Goal: Transaction & Acquisition: Purchase product/service

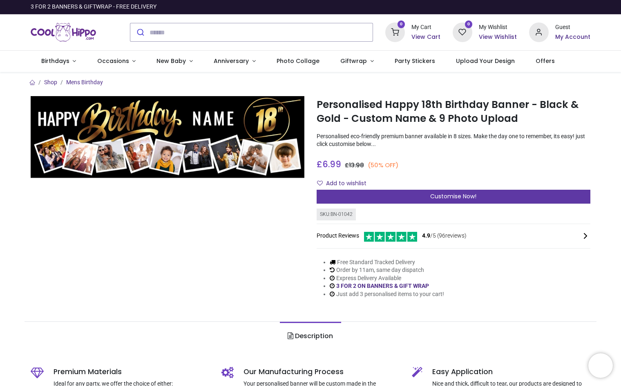
click at [417, 197] on div "Customise Now!" at bounding box center [454, 197] width 274 height 14
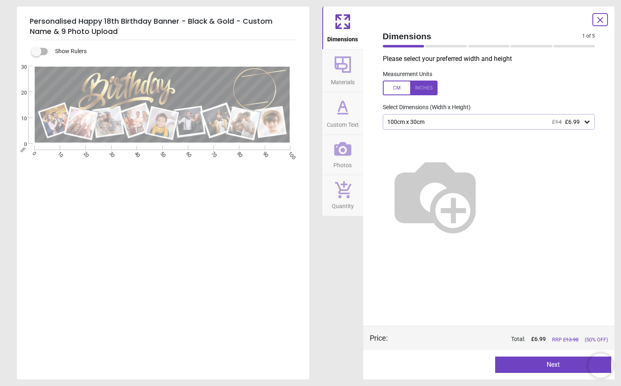
click at [432, 122] on div "100cm x 30cm £14 £6.99" at bounding box center [484, 121] width 197 height 7
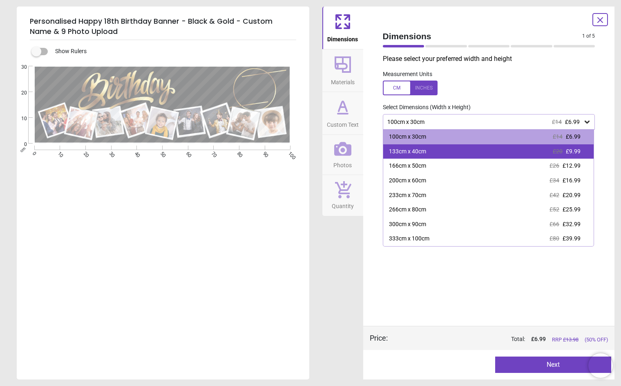
click at [578, 152] on span "£9.99" at bounding box center [573, 151] width 15 height 7
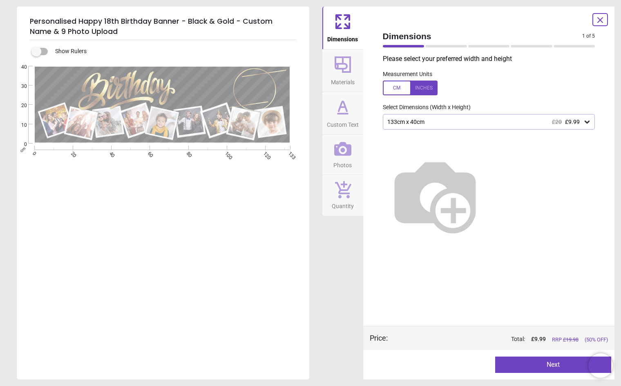
click at [585, 123] on icon at bounding box center [587, 122] width 8 height 8
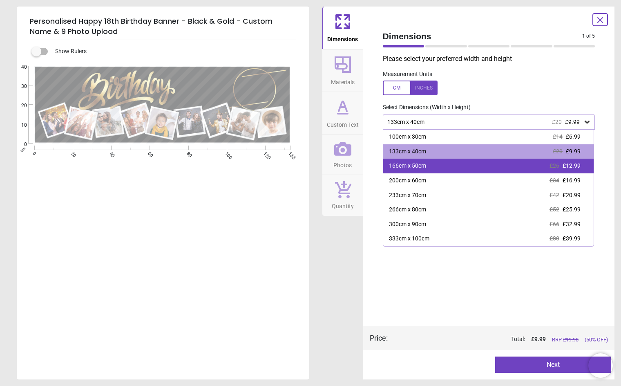
click at [565, 166] on span "£12.99" at bounding box center [572, 165] width 18 height 7
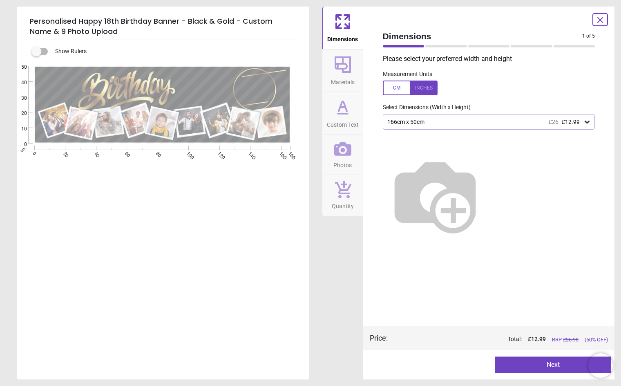
click at [335, 118] on span "Custom Text" at bounding box center [343, 123] width 32 height 12
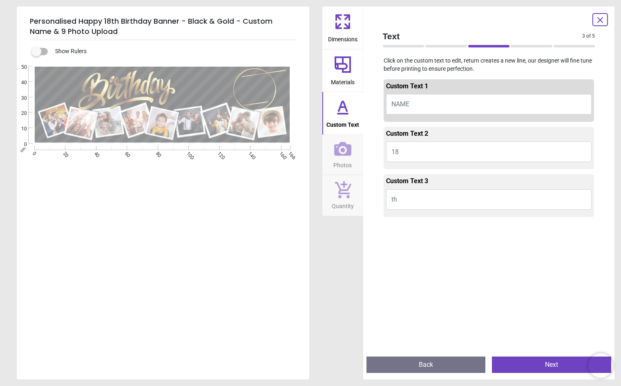
click at [394, 100] on span "NAME" at bounding box center [400, 104] width 18 height 8
type textarea "******"
click at [400, 100] on button "Thomas" at bounding box center [489, 104] width 206 height 20
click at [402, 107] on button "Thomas" at bounding box center [489, 104] width 206 height 20
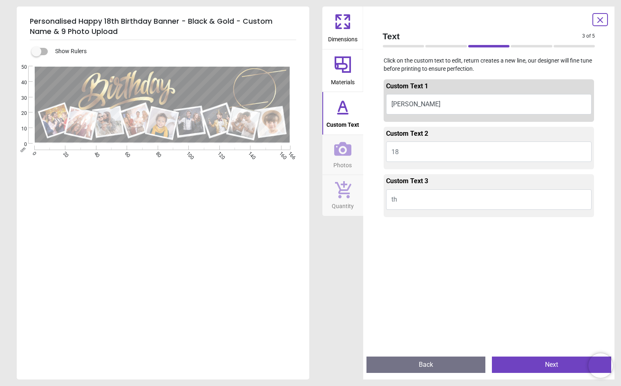
click at [402, 107] on button "Thomas" at bounding box center [489, 104] width 206 height 20
click at [170, 90] on div "e ****** E E E" at bounding box center [162, 104] width 256 height 77
click at [347, 69] on icon at bounding box center [343, 65] width 20 height 20
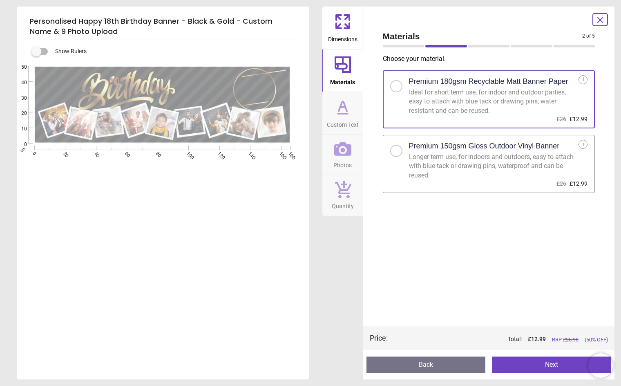
click at [397, 152] on div at bounding box center [396, 150] width 5 height 5
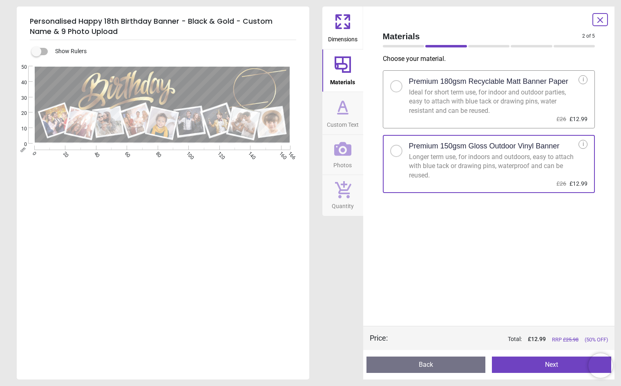
click at [536, 368] on button "Next" at bounding box center [551, 364] width 119 height 16
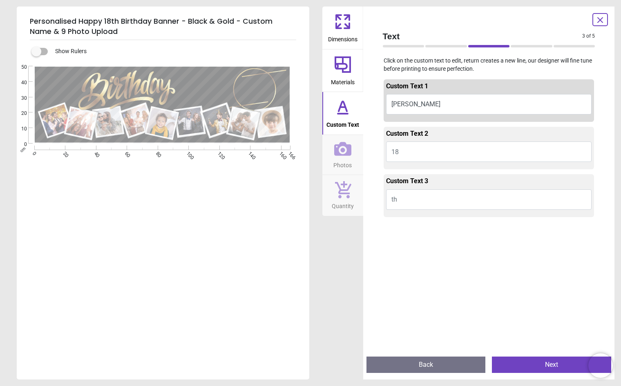
click at [341, 73] on icon at bounding box center [343, 65] width 20 height 20
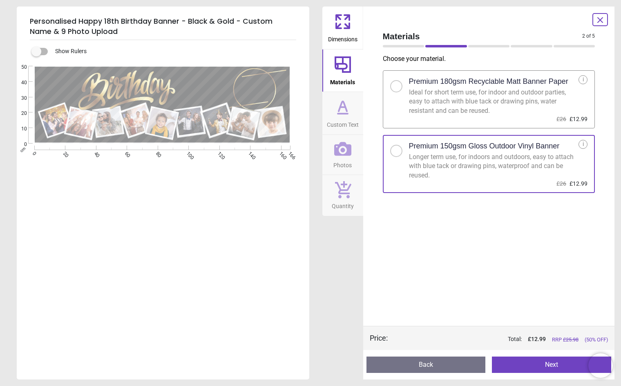
click at [344, 30] on icon at bounding box center [343, 22] width 20 height 20
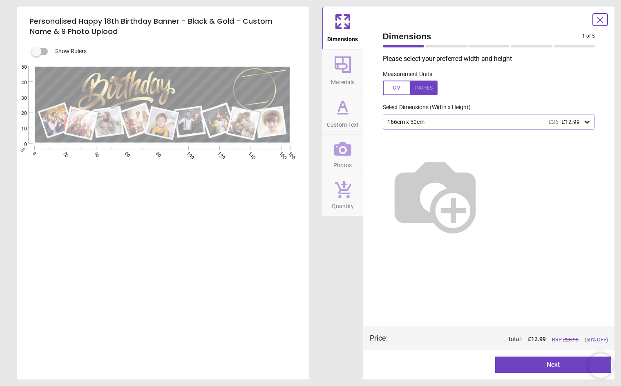
click at [344, 69] on icon at bounding box center [343, 64] width 16 height 16
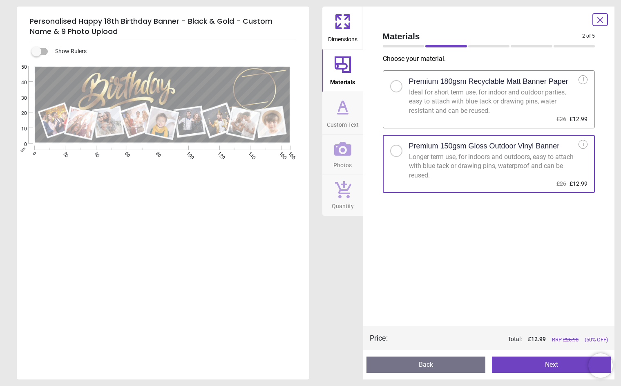
click at [343, 116] on icon at bounding box center [343, 107] width 20 height 20
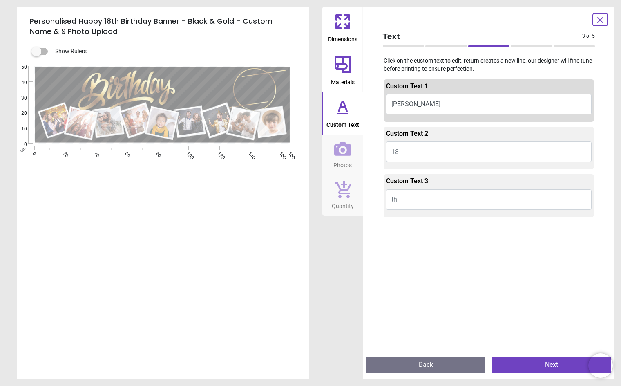
click at [342, 156] on icon at bounding box center [342, 148] width 17 height 17
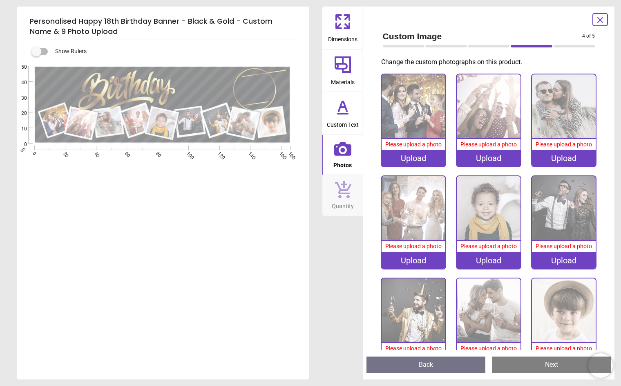
click at [413, 156] on div "Upload" at bounding box center [414, 158] width 64 height 16
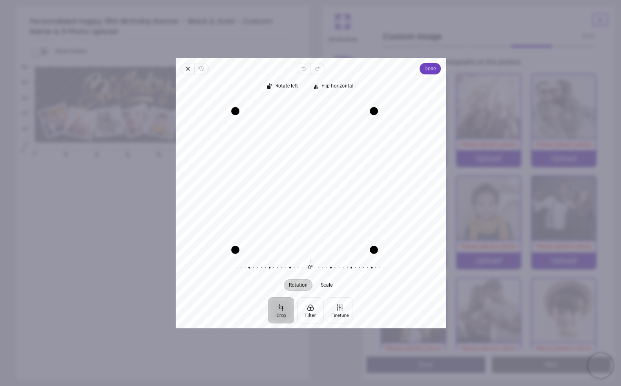
drag, startPoint x: 385, startPoint y: 99, endPoint x: 370, endPoint y: 107, distance: 17.2
click at [370, 107] on div "Drag corner tr" at bounding box center [374, 111] width 8 height 8
drag, startPoint x: 234, startPoint y: 250, endPoint x: 251, endPoint y: 249, distance: 17.2
click at [251, 249] on div "Recenter" at bounding box center [310, 173] width 257 height 151
click at [424, 65] on span "Done" at bounding box center [429, 69] width 11 height 10
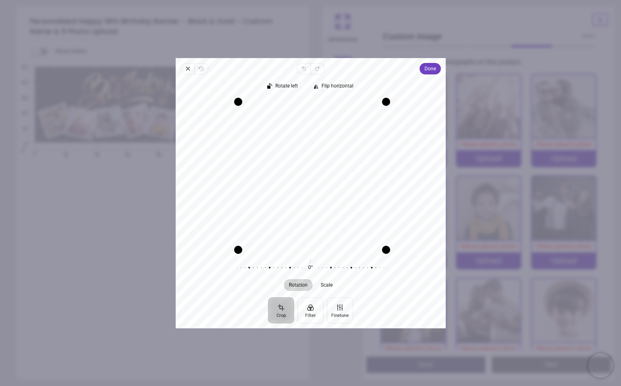
drag, startPoint x: 236, startPoint y: 100, endPoint x: 241, endPoint y: 94, distance: 7.8
click at [241, 98] on div "Drag corner tl" at bounding box center [238, 102] width 8 height 8
drag, startPoint x: 235, startPoint y: 98, endPoint x: 247, endPoint y: 104, distance: 13.4
click at [247, 104] on div "Drag corner tl" at bounding box center [244, 107] width 8 height 8
drag, startPoint x: 245, startPoint y: 188, endPoint x: 270, endPoint y: 184, distance: 24.8
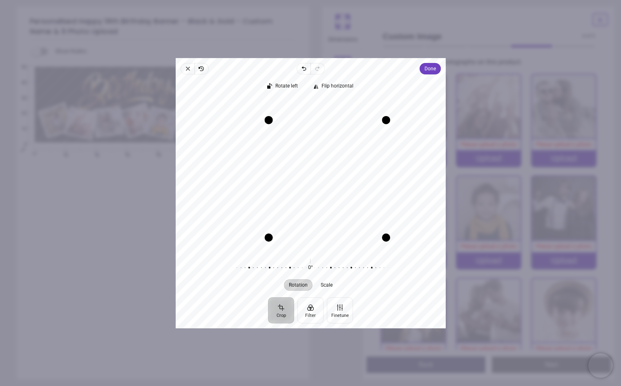
click at [270, 184] on div "Drag edge l" at bounding box center [268, 178] width 8 height 117
drag, startPoint x: 334, startPoint y: 139, endPoint x: 314, endPoint y: 148, distance: 21.8
click at [314, 148] on div "Recenter" at bounding box center [310, 173] width 257 height 151
click at [426, 66] on span "Done" at bounding box center [429, 69] width 11 height 10
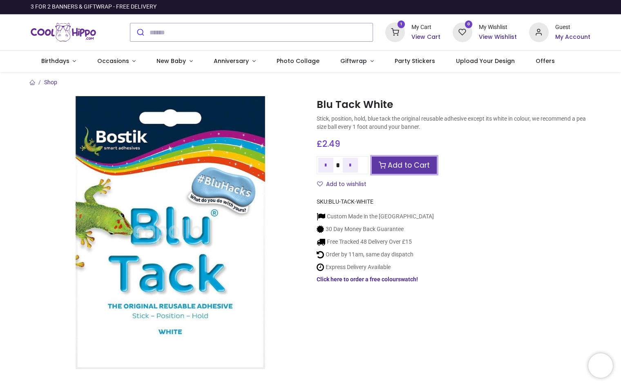
click at [389, 166] on link "Add to Cart" at bounding box center [404, 165] width 65 height 18
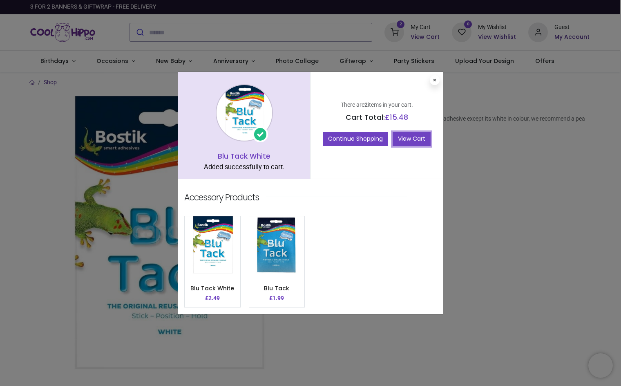
click at [410, 137] on link "View Cart" at bounding box center [412, 139] width 38 height 14
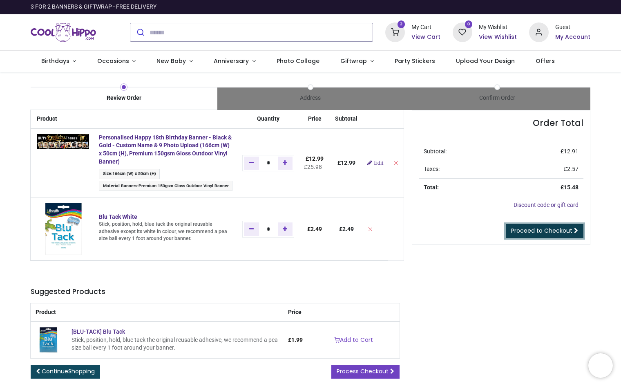
click at [530, 233] on span "Proceed to Checkout" at bounding box center [541, 230] width 61 height 8
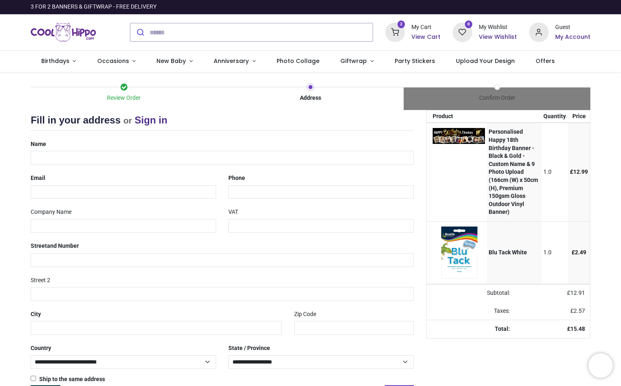
select select "***"
click at [47, 150] on div "Name" at bounding box center [222, 150] width 395 height 27
click at [47, 157] on input "text" at bounding box center [222, 158] width 383 height 14
type input "**********"
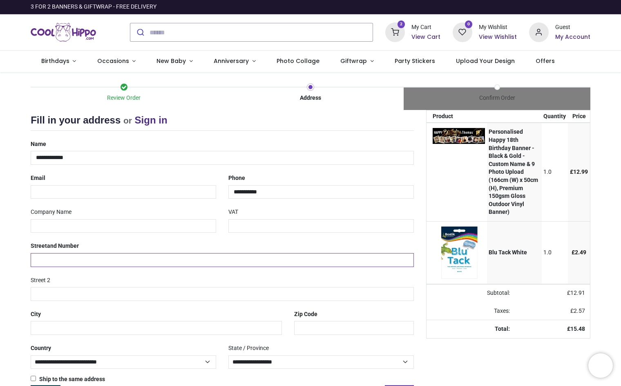
type input "**********"
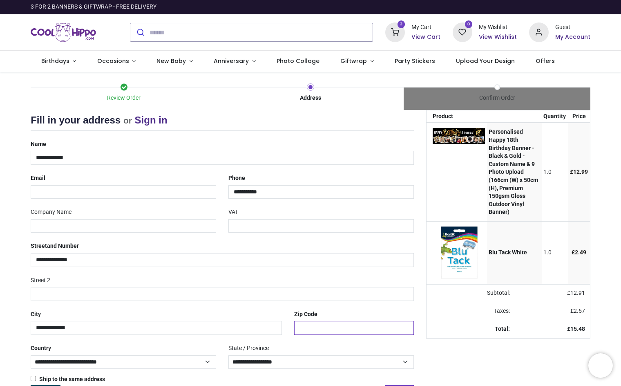
type input "*******"
select select "***"
click at [58, 189] on input "email" at bounding box center [123, 192] width 185 height 14
type input "**********"
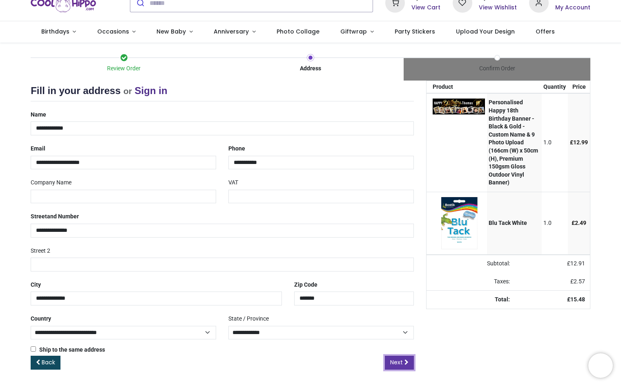
click at [396, 364] on span "Next" at bounding box center [396, 362] width 13 height 8
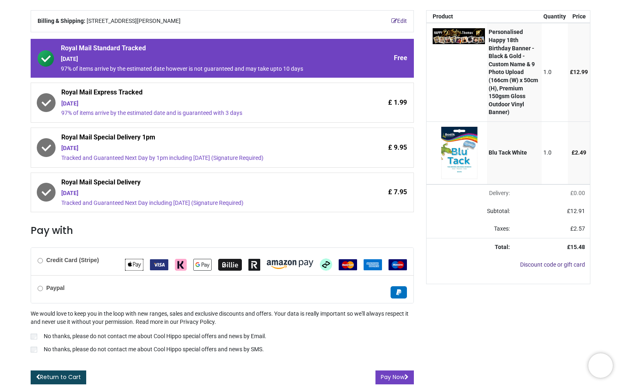
scroll to position [101, 0]
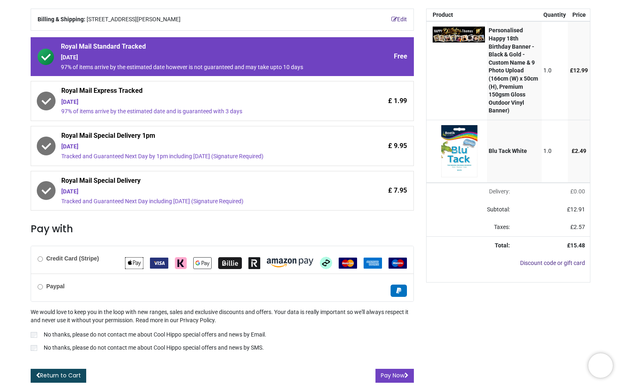
click at [29, 337] on div "Edit Billing & Shipping: [STREET_ADDRESS][PERSON_NAME] Choose a delivery method…" at bounding box center [222, 196] width 395 height 374
click at [388, 375] on button "Pay Now" at bounding box center [394, 375] width 38 height 14
